Goal: Consume media (video, audio)

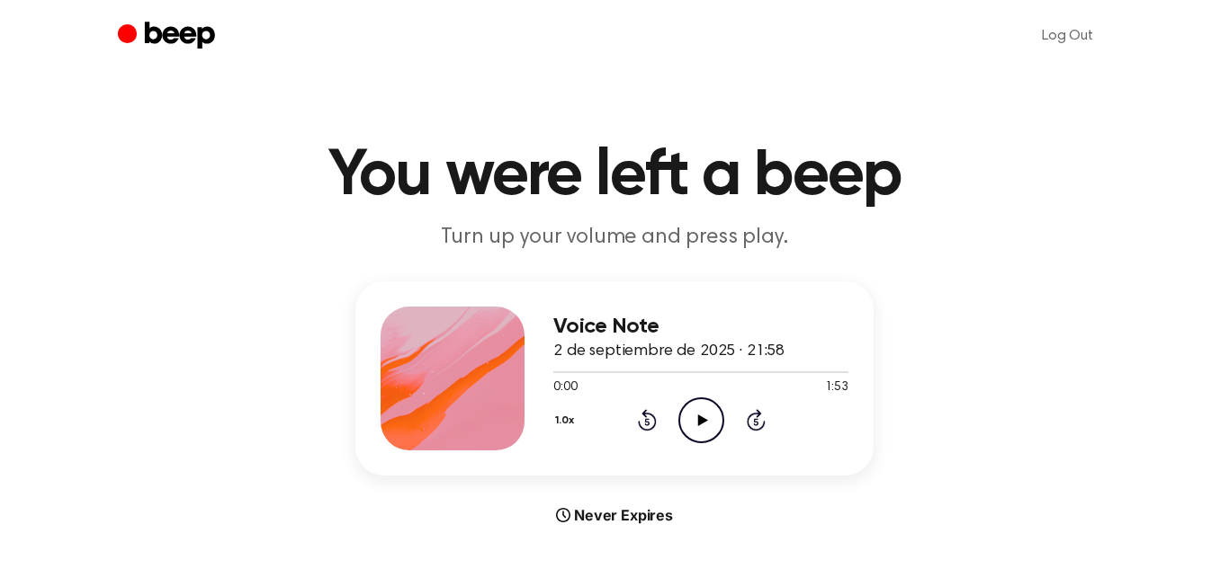
click at [689, 398] on icon "Play Audio" at bounding box center [701, 421] width 46 height 46
drag, startPoint x: 725, startPoint y: 243, endPoint x: 793, endPoint y: 243, distance: 67.5
click at [793, 243] on p "Turn up your volume and press play." at bounding box center [614, 238] width 691 height 30
drag, startPoint x: 793, startPoint y: 243, endPoint x: 590, endPoint y: 209, distance: 205.3
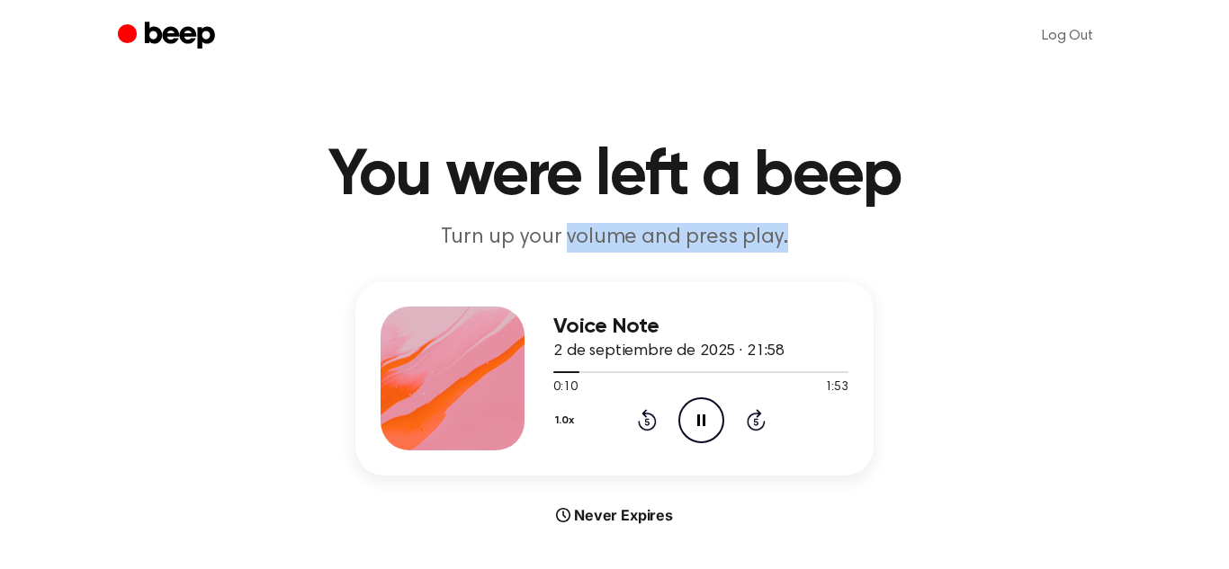
click at [590, 209] on header "You were left a beep Turn up your volume and press play." at bounding box center [615, 198] width 1186 height 109
drag, startPoint x: 603, startPoint y: 210, endPoint x: 963, endPoint y: 286, distance: 368.8
click at [963, 286] on main "You were left a beep Turn up your volume and press play. Voice Note 2 de septie…" at bounding box center [614, 537] width 1229 height 1075
click at [811, 226] on p "Turn up your volume and press play." at bounding box center [614, 238] width 691 height 30
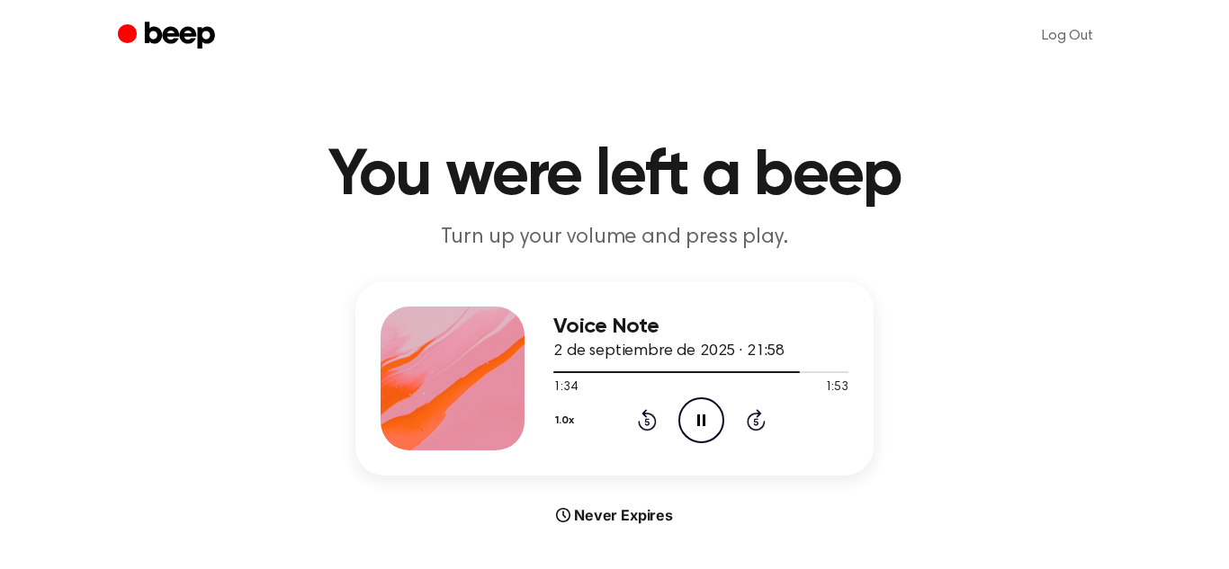
drag, startPoint x: 847, startPoint y: 390, endPoint x: 859, endPoint y: 386, distance: 13.4
click at [859, 386] on div "Voice Note 2 de septiembre de 2025 · 21:58 1:34 1:53 Your browser does not supp…" at bounding box center [614, 379] width 518 height 194
click at [829, 369] on div at bounding box center [700, 371] width 295 height 14
drag, startPoint x: 834, startPoint y: 372, endPoint x: 863, endPoint y: 363, distance: 30.4
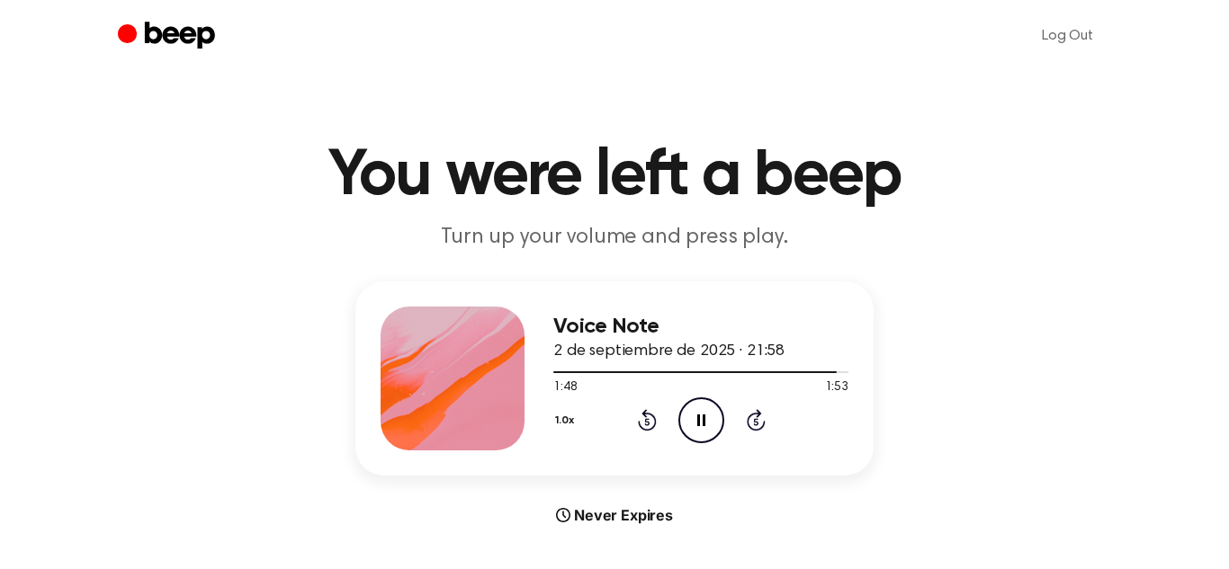
click at [863, 363] on div "Voice Note 2 de septiembre de 2025 · 21:58 1:48 1:53 Your browser does not supp…" at bounding box center [614, 379] width 518 height 194
